Goal: Information Seeking & Learning: Learn about a topic

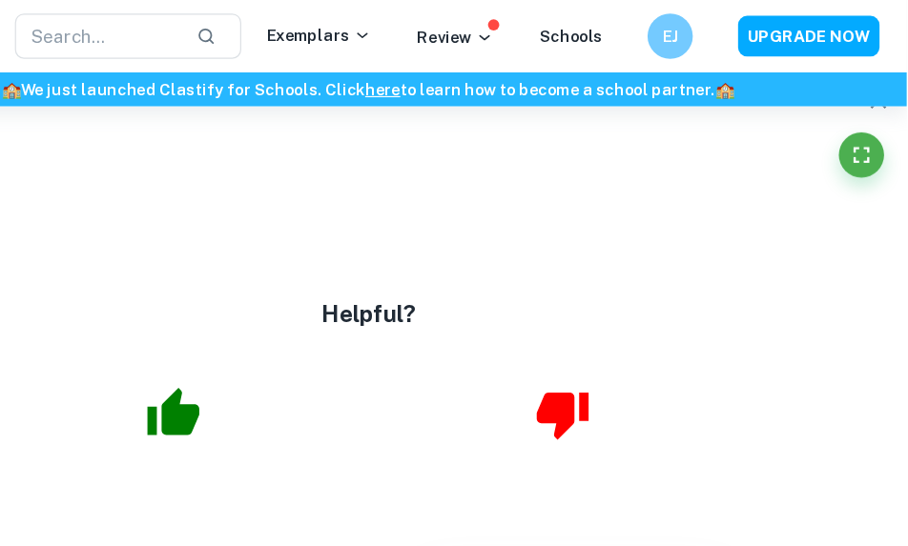
scroll to position [6359, 0]
type input "1"
click at [877, 92] on icon "button" at bounding box center [883, 84] width 13 height 13
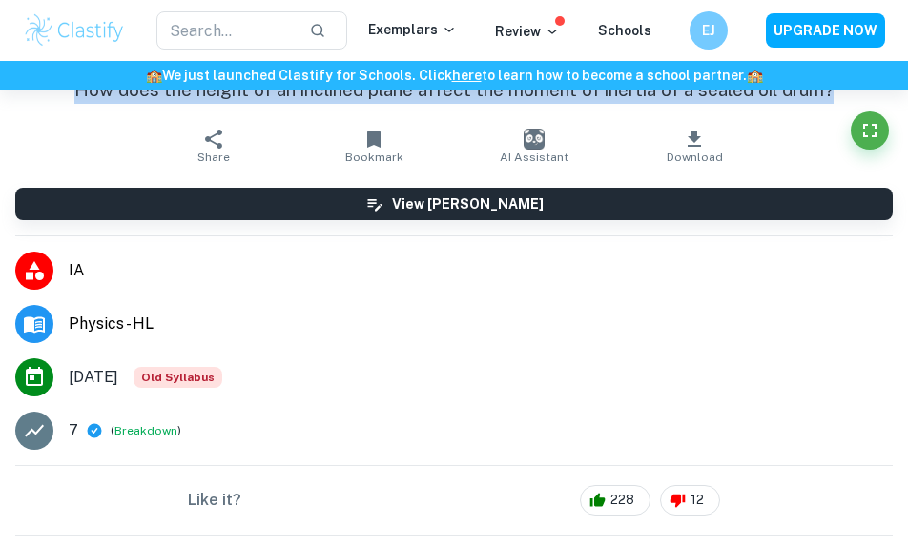
drag, startPoint x: 42, startPoint y: 128, endPoint x: 246, endPoint y: 212, distance: 220.6
click at [246, 104] on h1 "How does the height of an inclined plane affect the moment of inertia of a seal…" at bounding box center [453, 90] width 877 height 28
copy h1 "How does the height of an inclined plane affect the moment of inertia of a seal…"
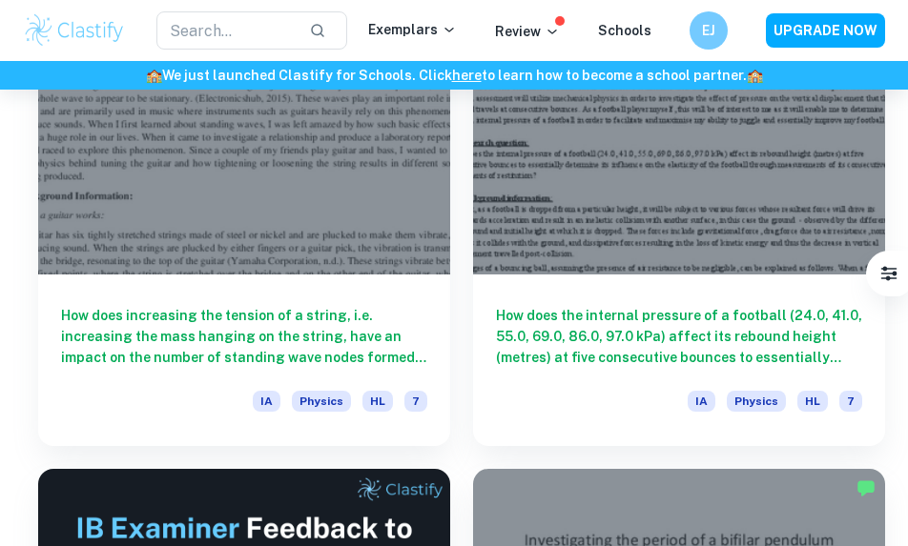
scroll to position [4469, 0]
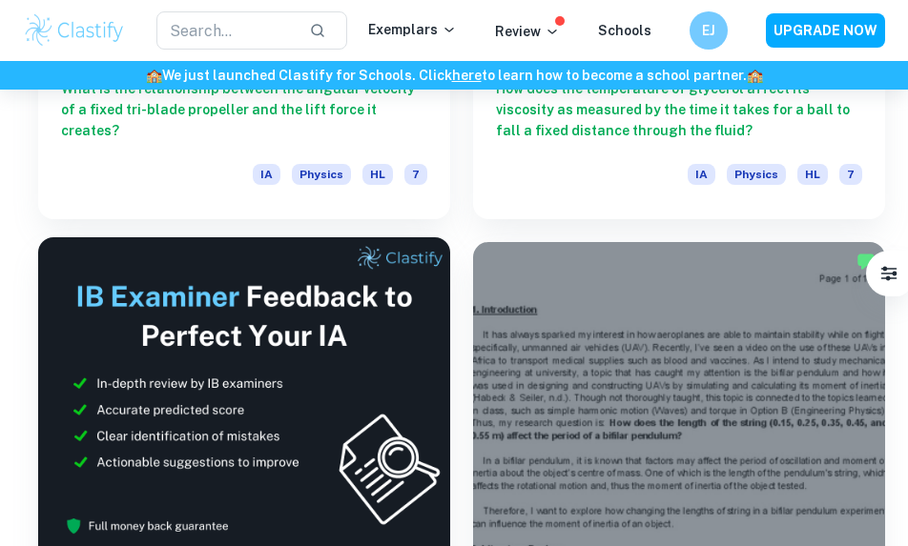
scroll to position [4469, 0]
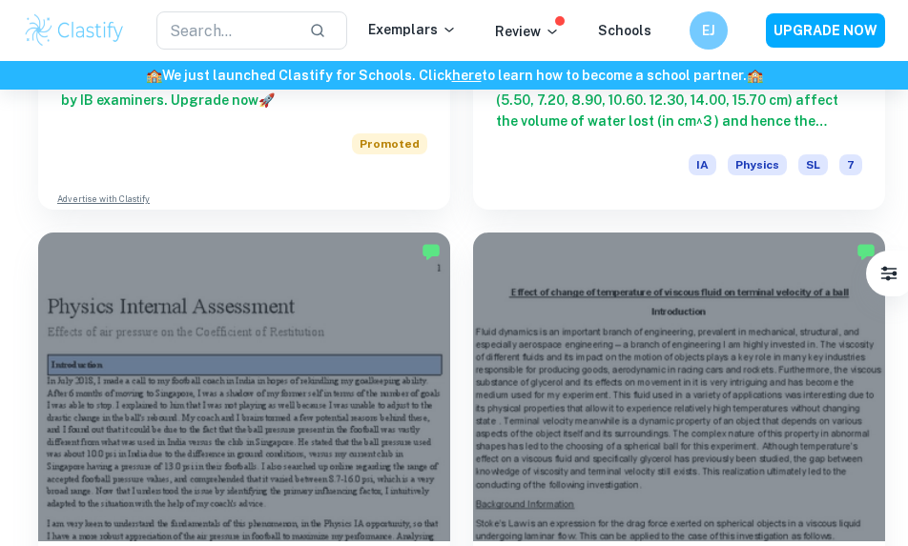
scroll to position [1954, 0]
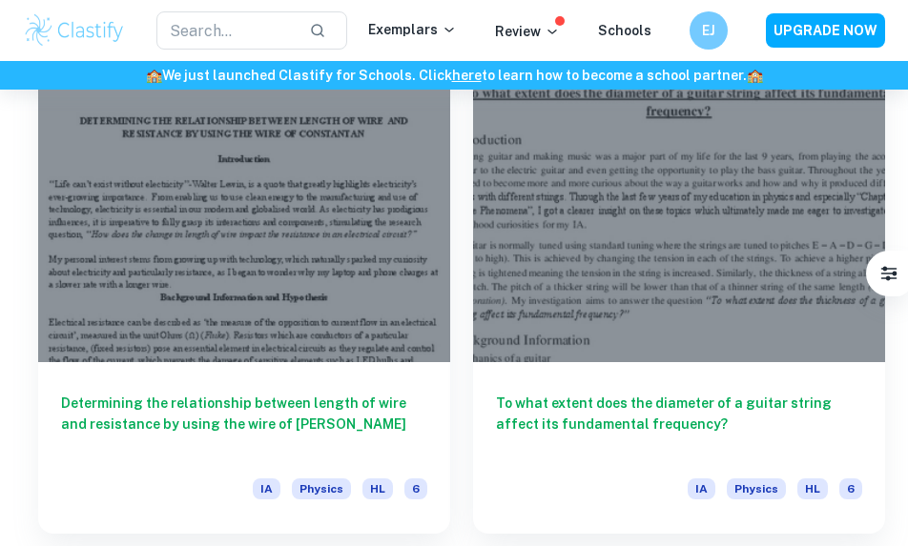
scroll to position [1120, 0]
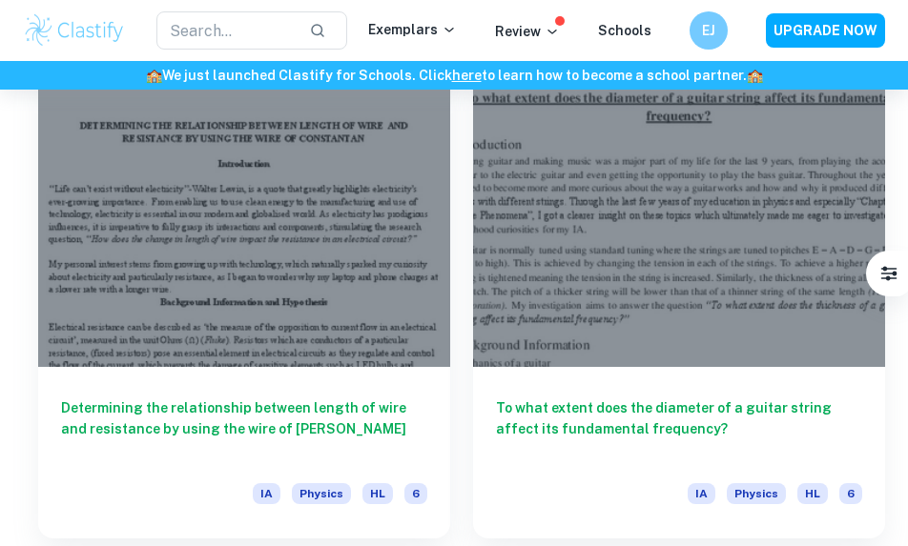
click at [0, 0] on div "IB College Category IA EE TOK Notes Subject Type a subject Type a subject Grade…" at bounding box center [0, 0] width 0 height 0
